Goal: Information Seeking & Learning: Learn about a topic

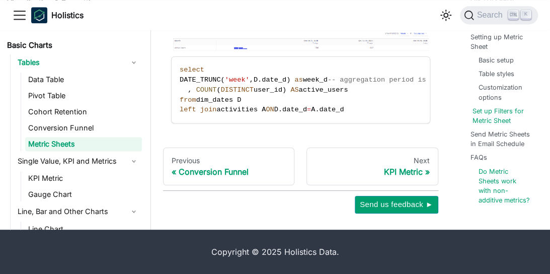
scroll to position [3914, 0]
click at [503, 129] on link "Send Metric Sheets in Email Schedule" at bounding box center [503, 138] width 63 height 19
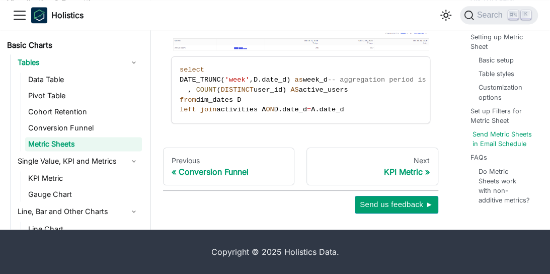
scroll to position [2878, 0]
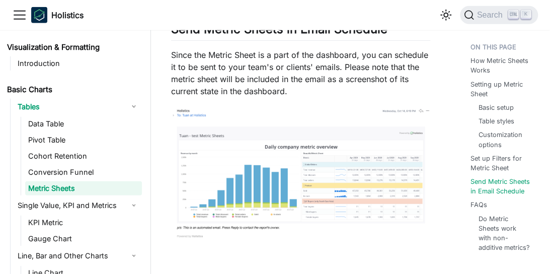
click at [338, 200] on img at bounding box center [300, 176] width 259 height 139
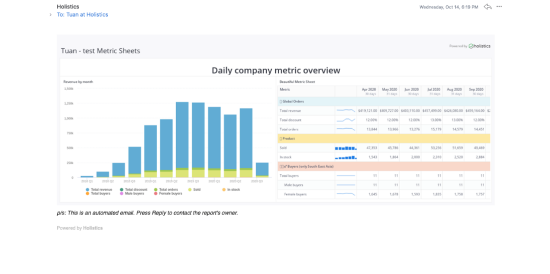
click at [332, 210] on img at bounding box center [275, 124] width 457 height 246
click at [340, 244] on img at bounding box center [275, 124] width 457 height 246
click at [334, 79] on img at bounding box center [275, 124] width 457 height 246
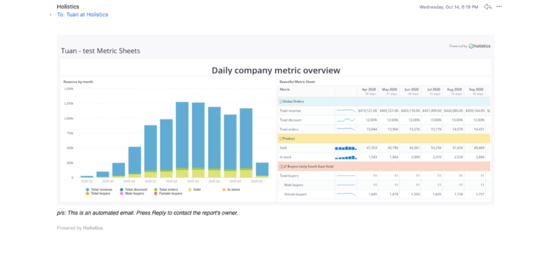
scroll to position [2882, 0]
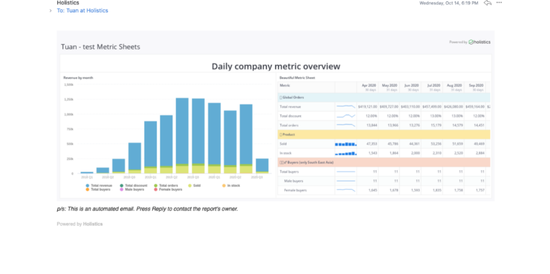
scroll to position [3914, 0]
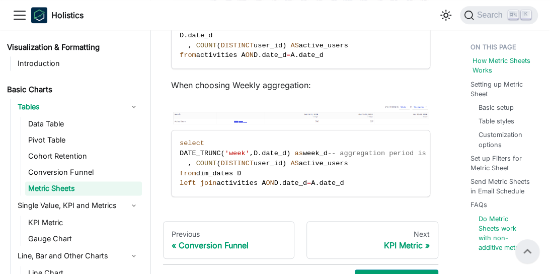
click at [496, 64] on link "How Metric Sheets Works" at bounding box center [503, 65] width 63 height 19
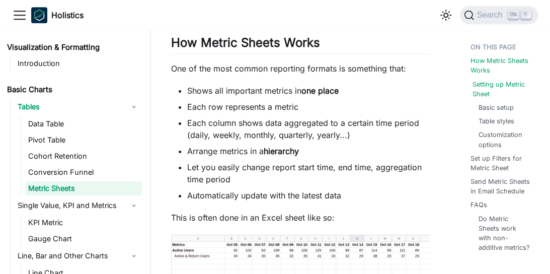
click at [489, 89] on link "Setting up Metric Sheet" at bounding box center [503, 88] width 63 height 19
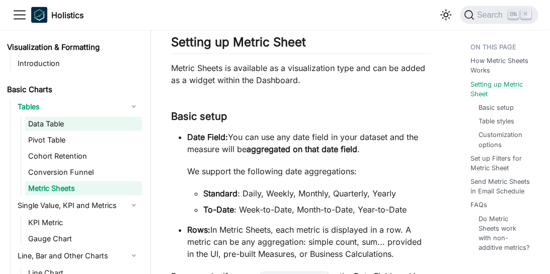
click at [76, 124] on link "Data Table" at bounding box center [83, 124] width 117 height 14
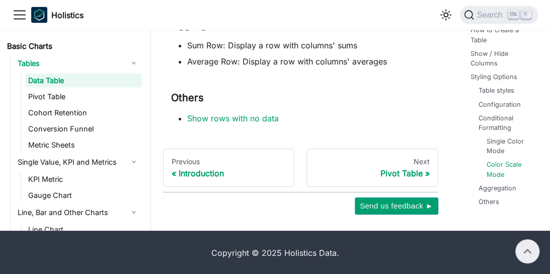
scroll to position [2452, 0]
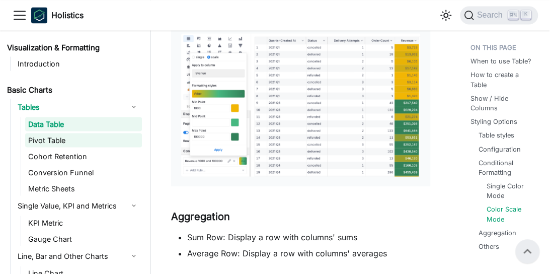
drag, startPoint x: 74, startPoint y: 147, endPoint x: 68, endPoint y: 141, distance: 8.5
click at [74, 147] on ul "Data Table Pivot Table Cohort Retention Conversion Funnel Metric Sheets" at bounding box center [81, 156] width 121 height 78
click at [57, 133] on link "Pivot Table" at bounding box center [83, 140] width 117 height 14
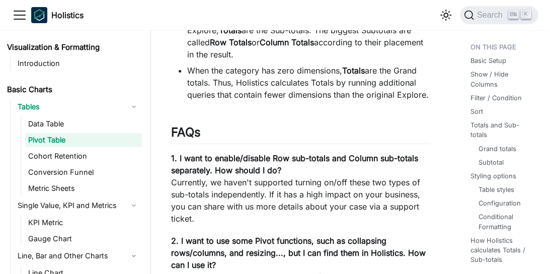
scroll to position [3405, 0]
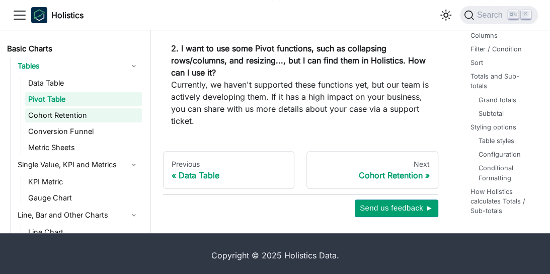
click at [73, 108] on link "Cohort Retention" at bounding box center [83, 115] width 117 height 14
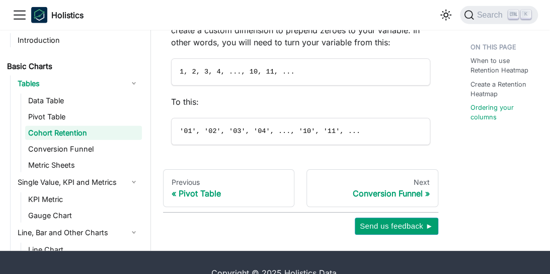
scroll to position [1145, 0]
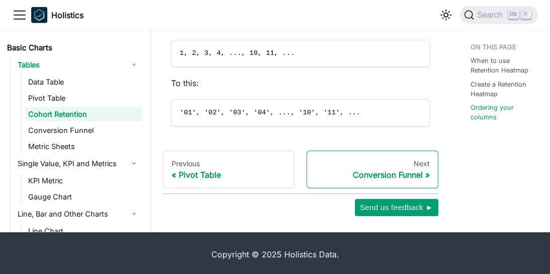
click at [384, 169] on div "Conversion Funnel" at bounding box center [372, 174] width 114 height 10
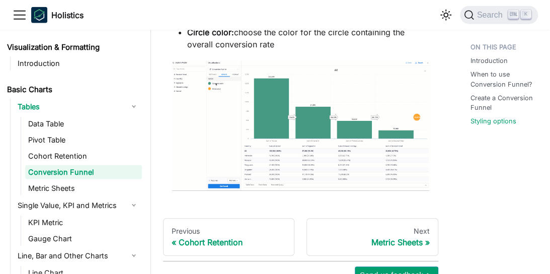
scroll to position [1117, 0]
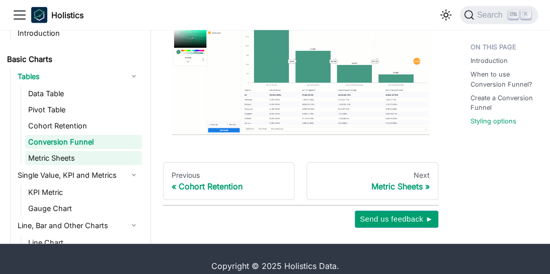
click at [86, 151] on link "Metric Sheets" at bounding box center [83, 158] width 117 height 14
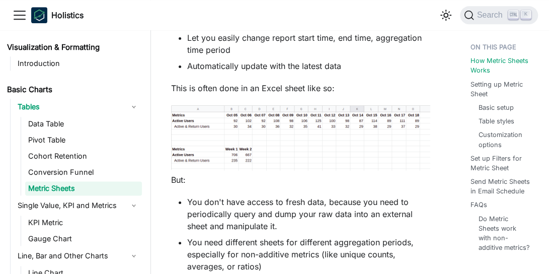
scroll to position [453, 0]
click at [63, 216] on link "KPI Metric" at bounding box center [83, 222] width 117 height 14
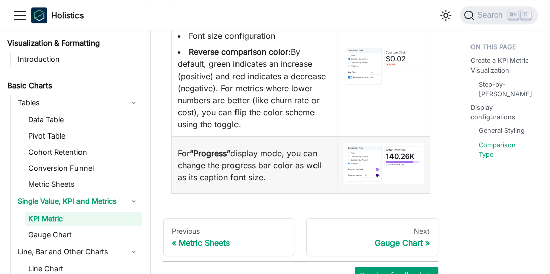
scroll to position [2018, 0]
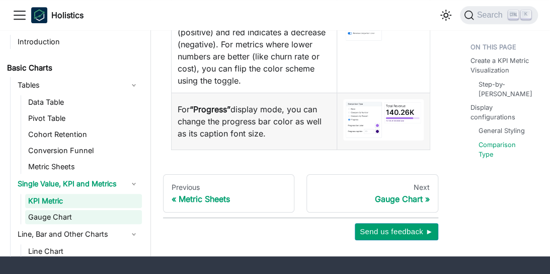
click at [75, 224] on link "Gauge Chart" at bounding box center [83, 217] width 117 height 14
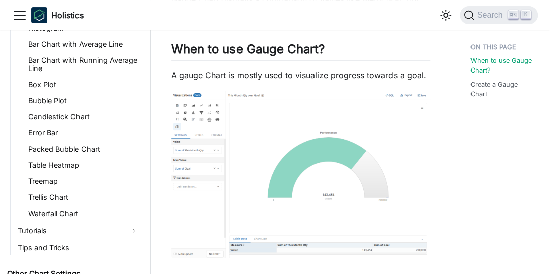
scroll to position [709, 0]
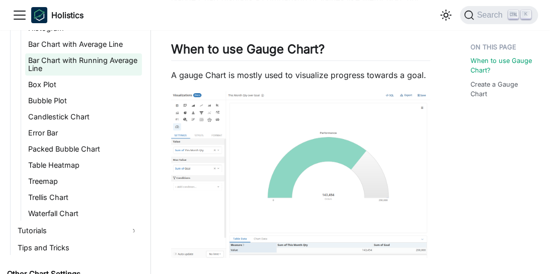
click at [60, 58] on link "Bar Chart with Running Average Line" at bounding box center [83, 64] width 117 height 22
